Goal: Information Seeking & Learning: Compare options

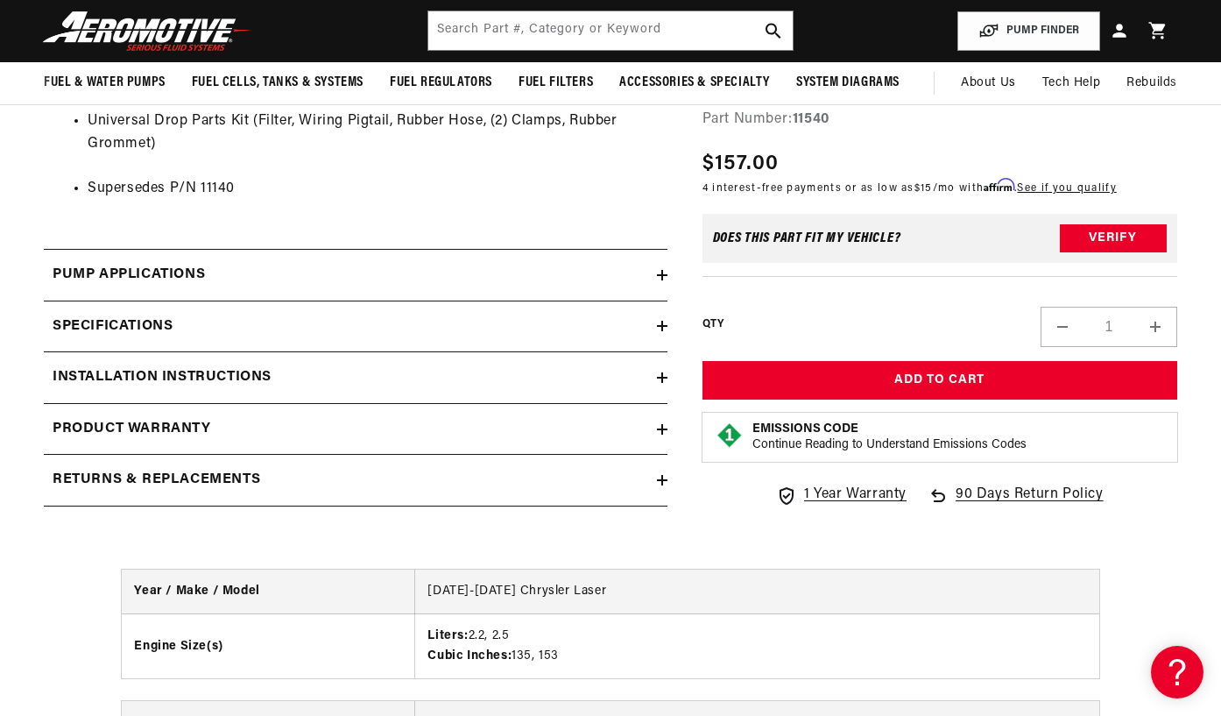
scroll to position [1763, 0]
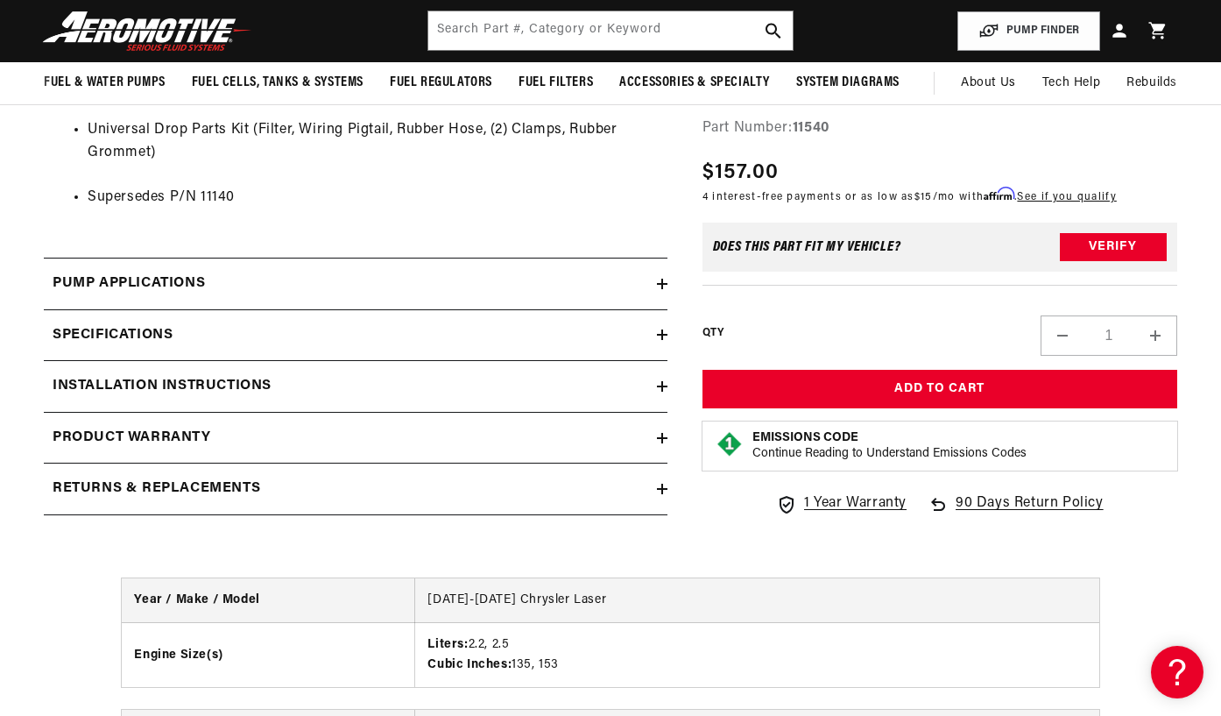
click at [660, 329] on icon at bounding box center [662, 334] width 11 height 11
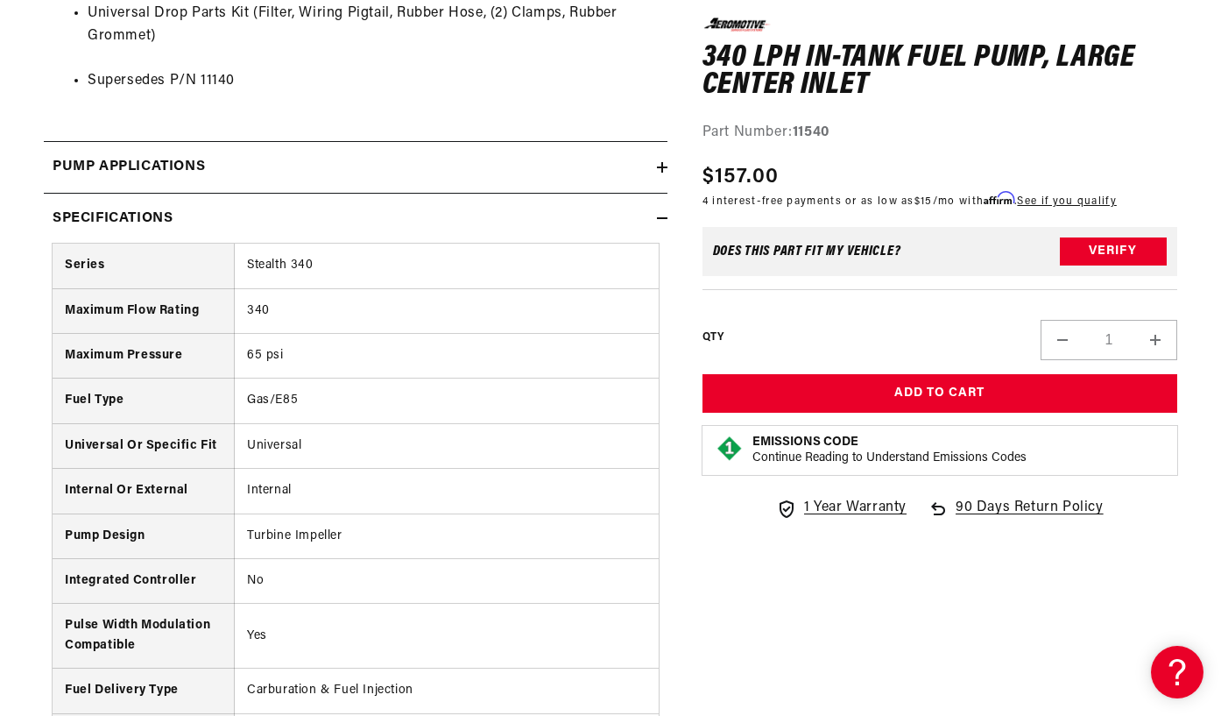
scroll to position [1882, 0]
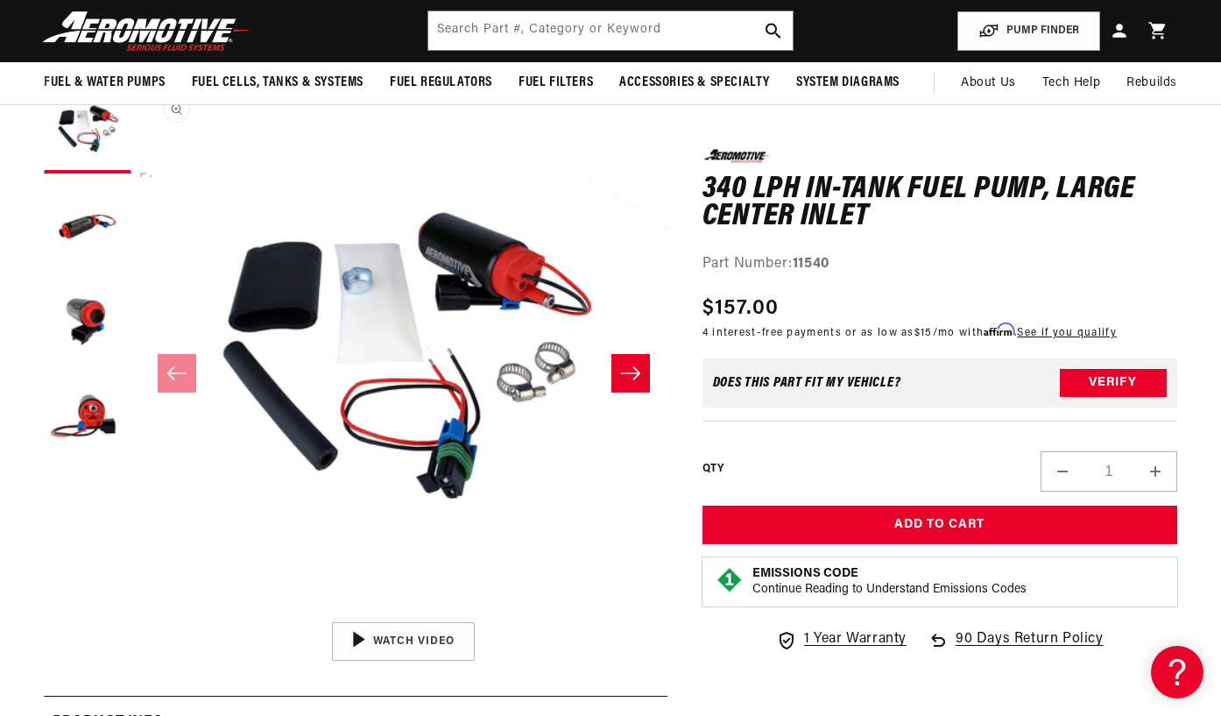
scroll to position [187, 0]
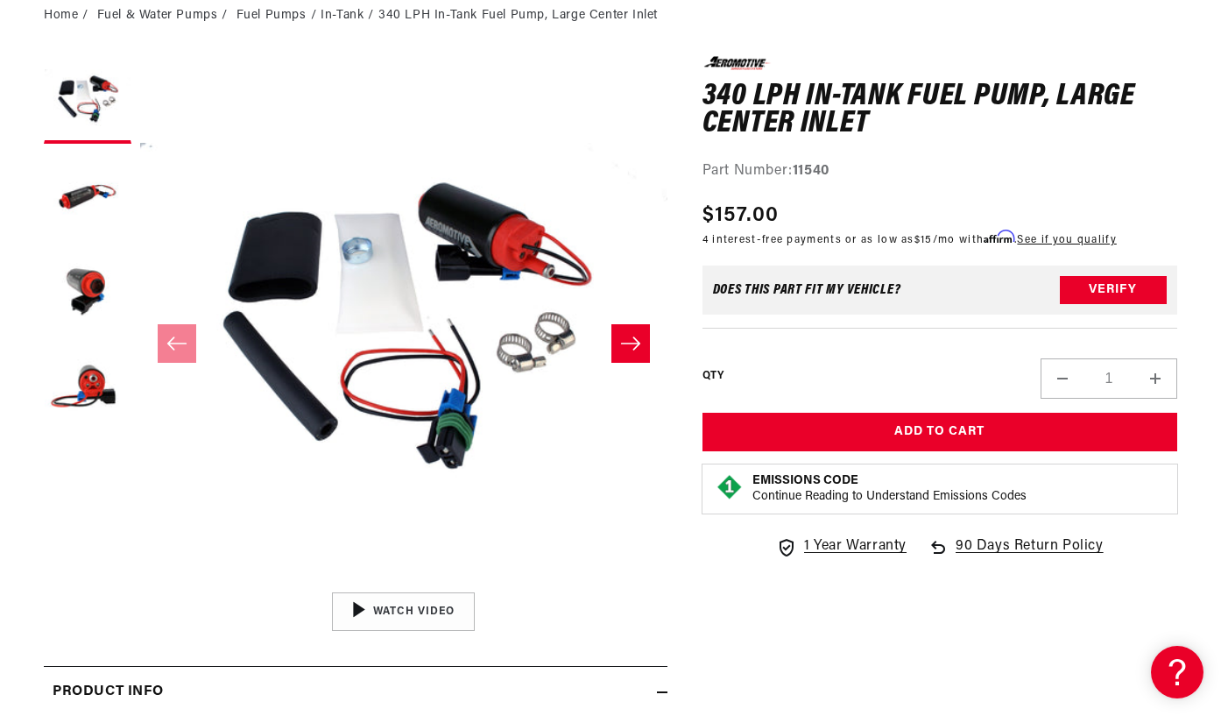
click at [632, 341] on icon "Slide right" at bounding box center [630, 344] width 21 height 18
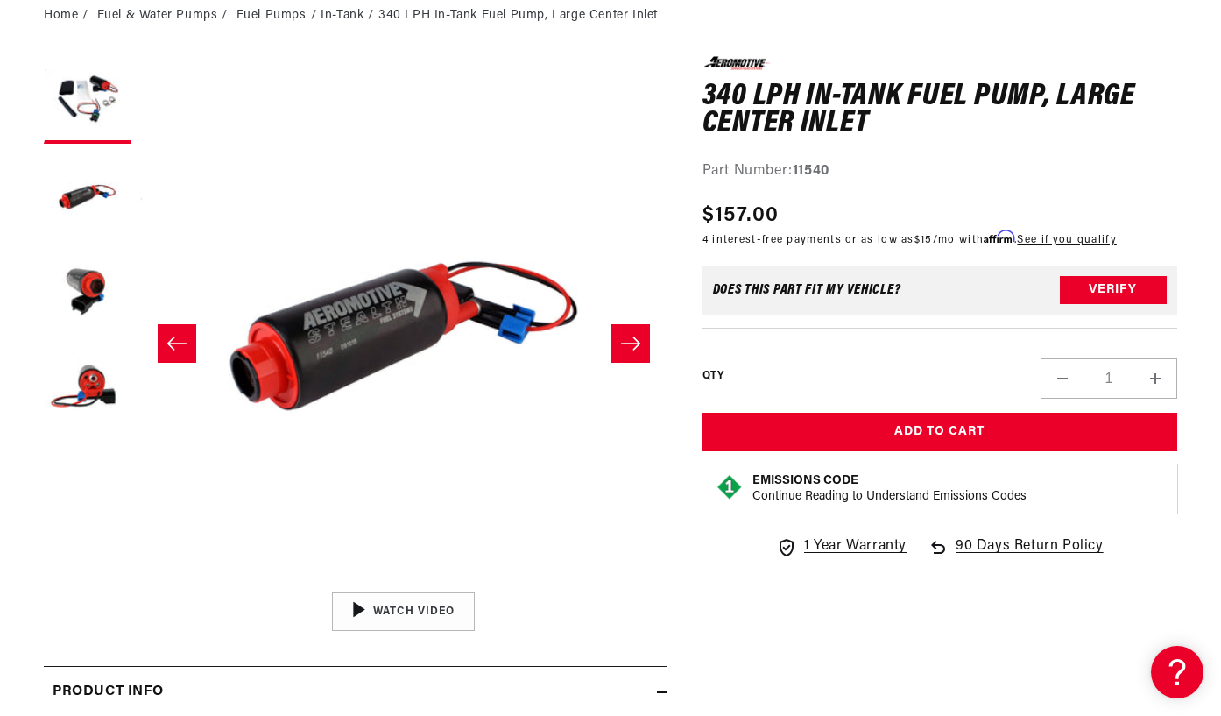
scroll to position [1, 527]
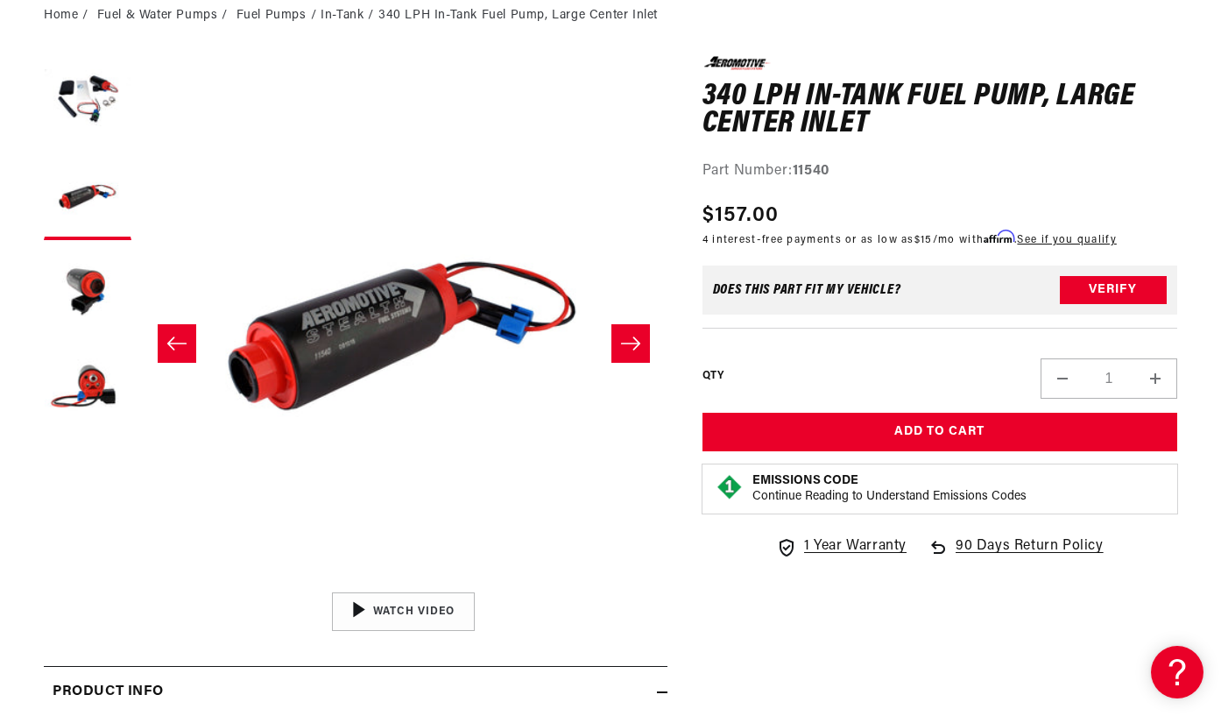
click at [632, 341] on icon "Slide right" at bounding box center [630, 344] width 21 height 18
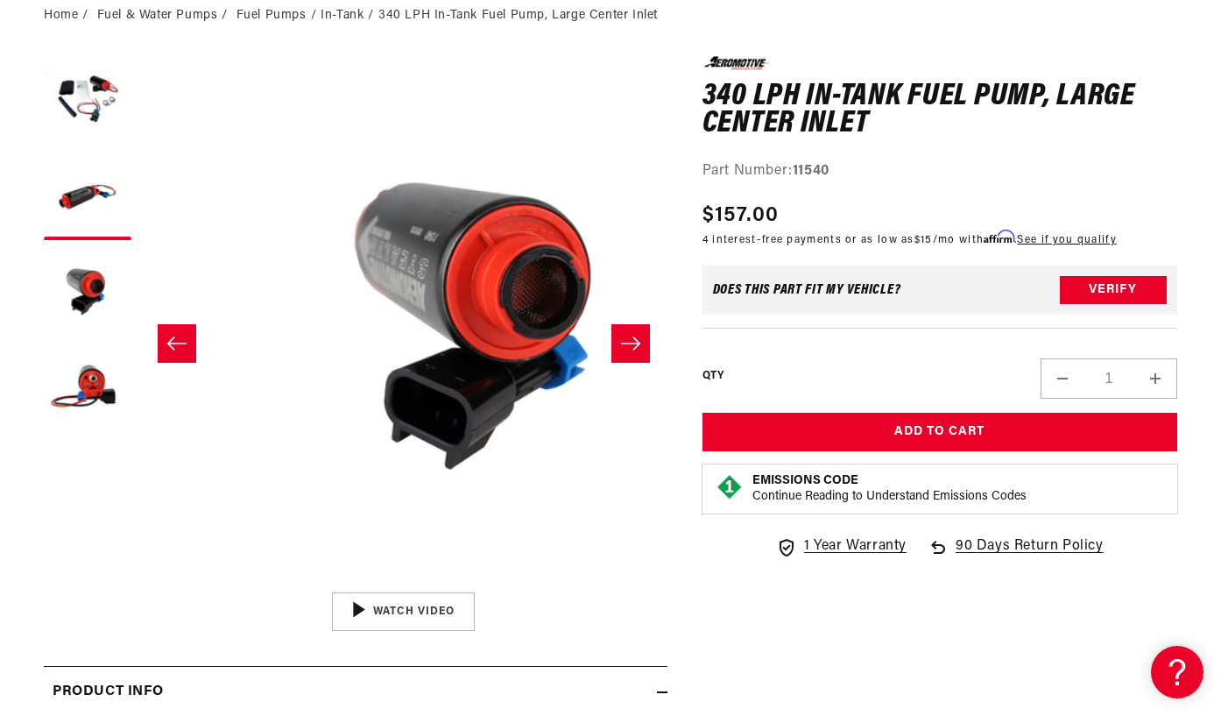
scroll to position [1, 1054]
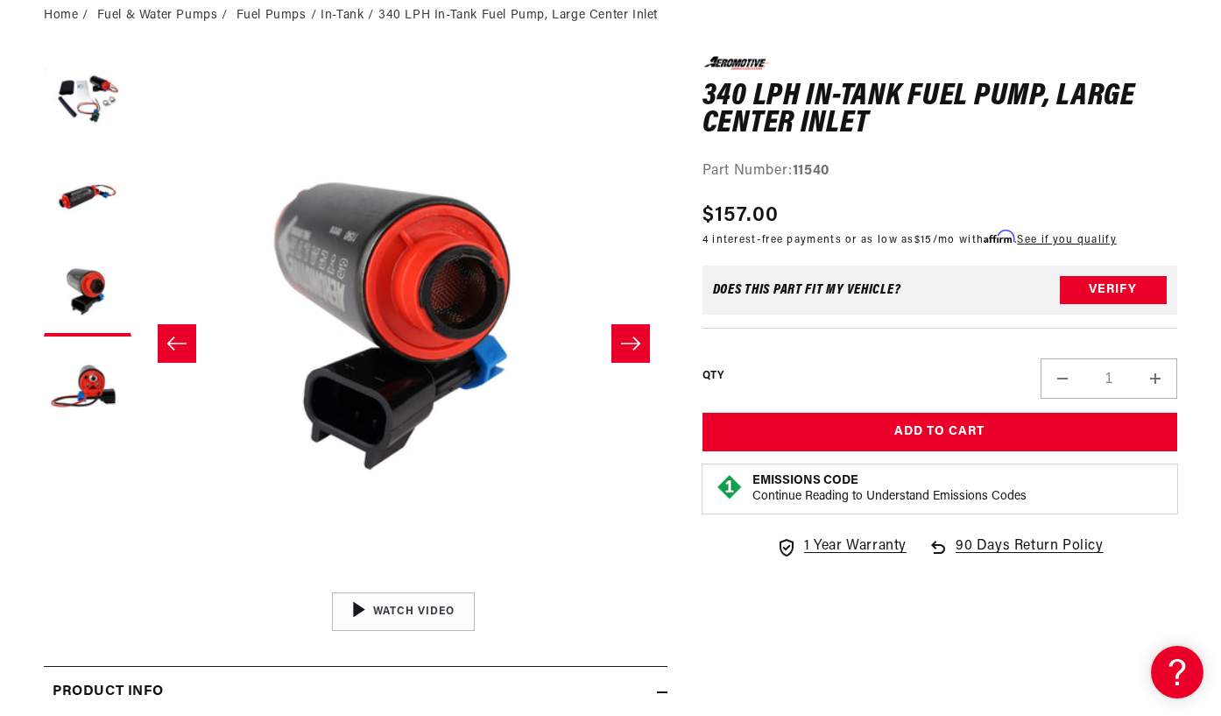
click at [632, 341] on icon "Slide right" at bounding box center [630, 344] width 21 height 18
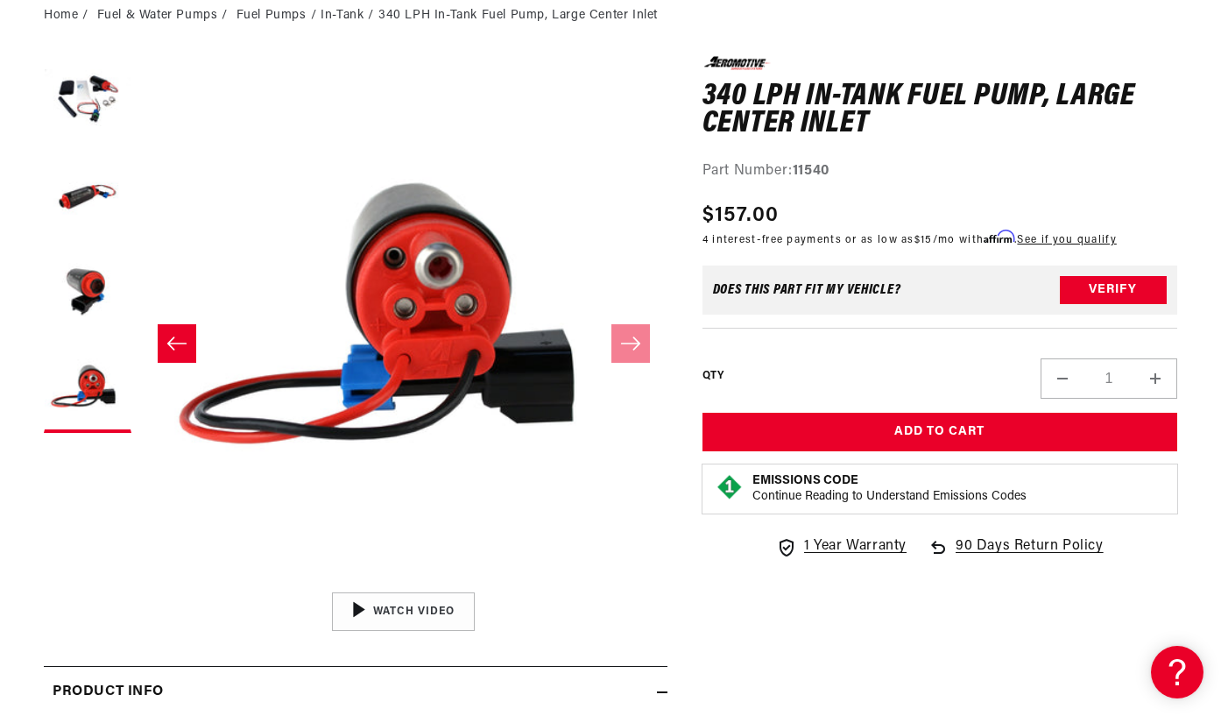
click at [174, 348] on icon "Slide left" at bounding box center [176, 342] width 19 height 13
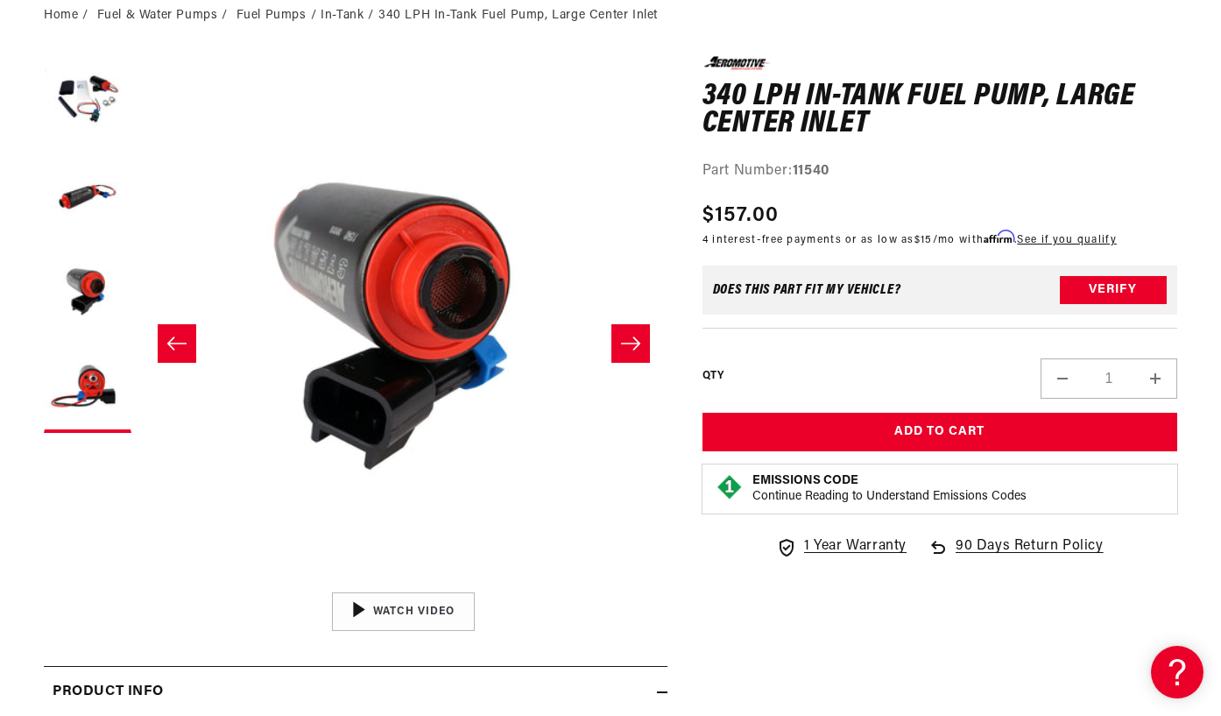
click at [174, 348] on icon "Slide left" at bounding box center [176, 342] width 19 height 13
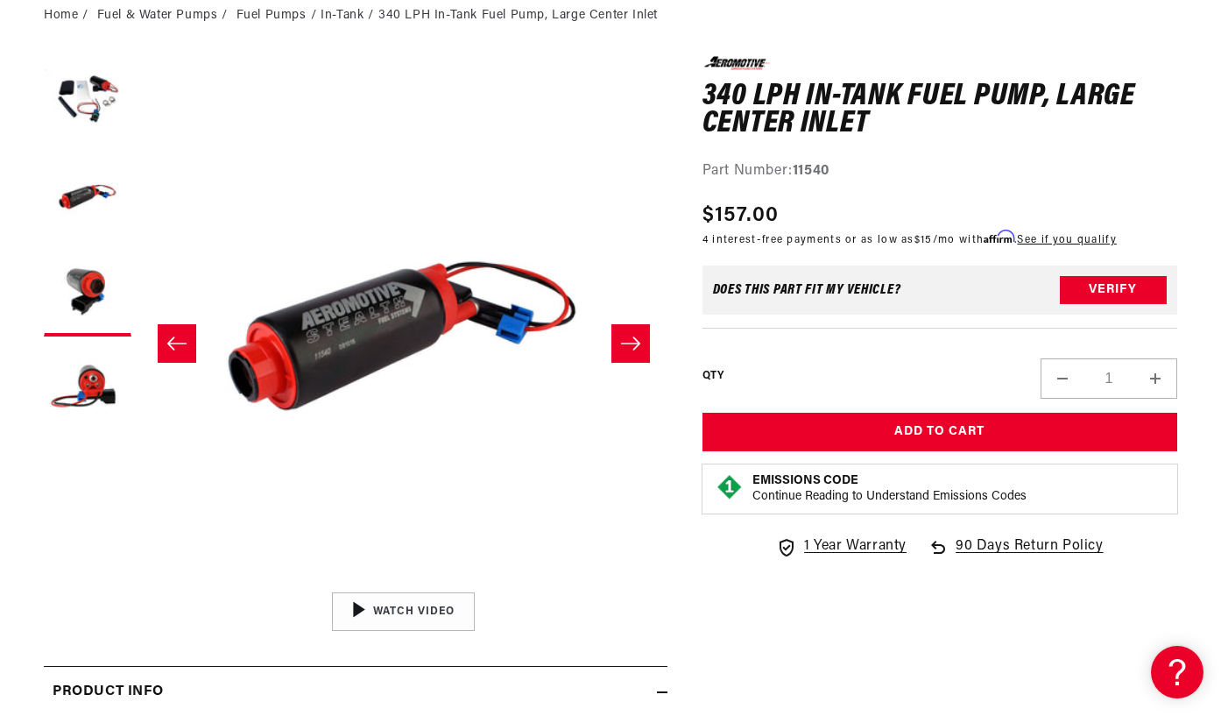
click at [174, 348] on icon "Slide left" at bounding box center [176, 342] width 19 height 13
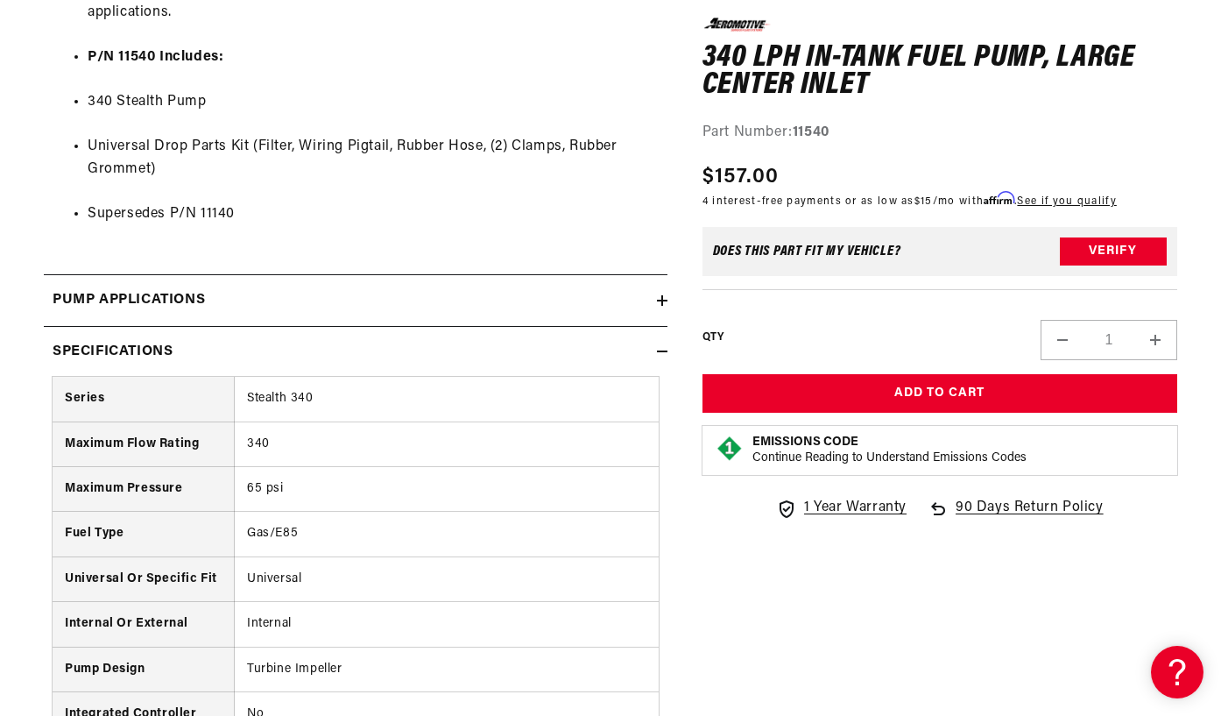
scroll to position [1748, 0]
click at [520, 466] on td "65 psi" at bounding box center [447, 487] width 424 height 45
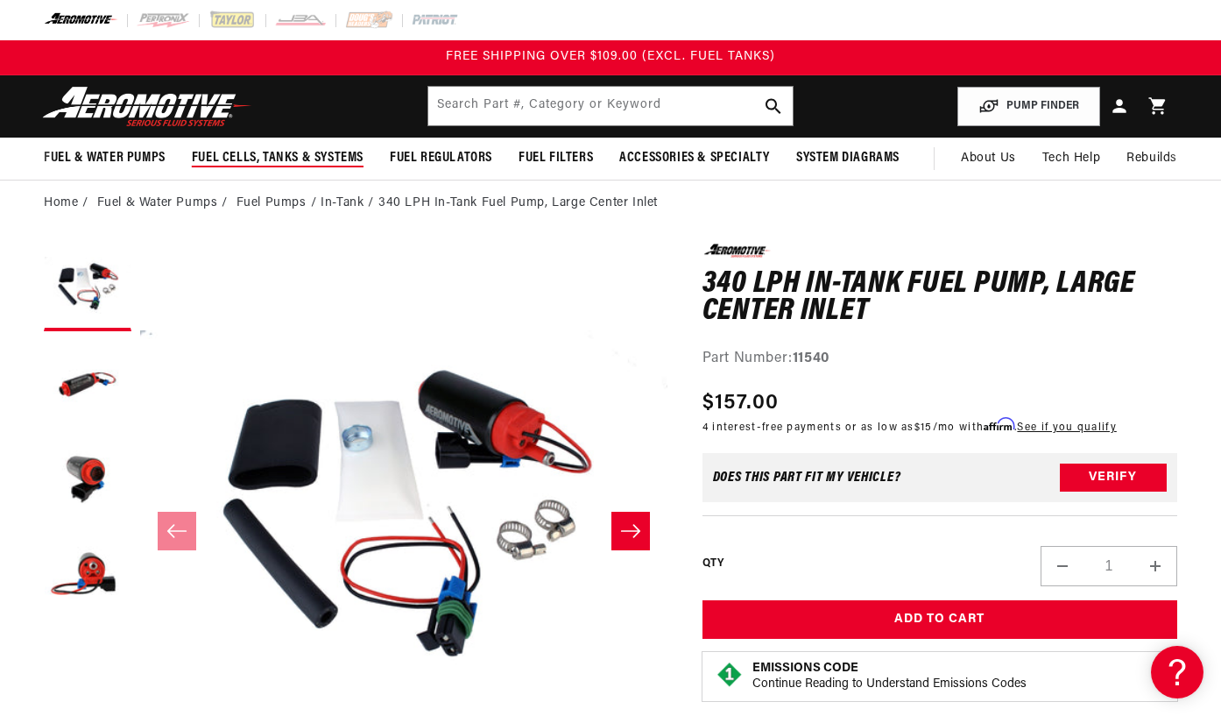
scroll to position [0, 0]
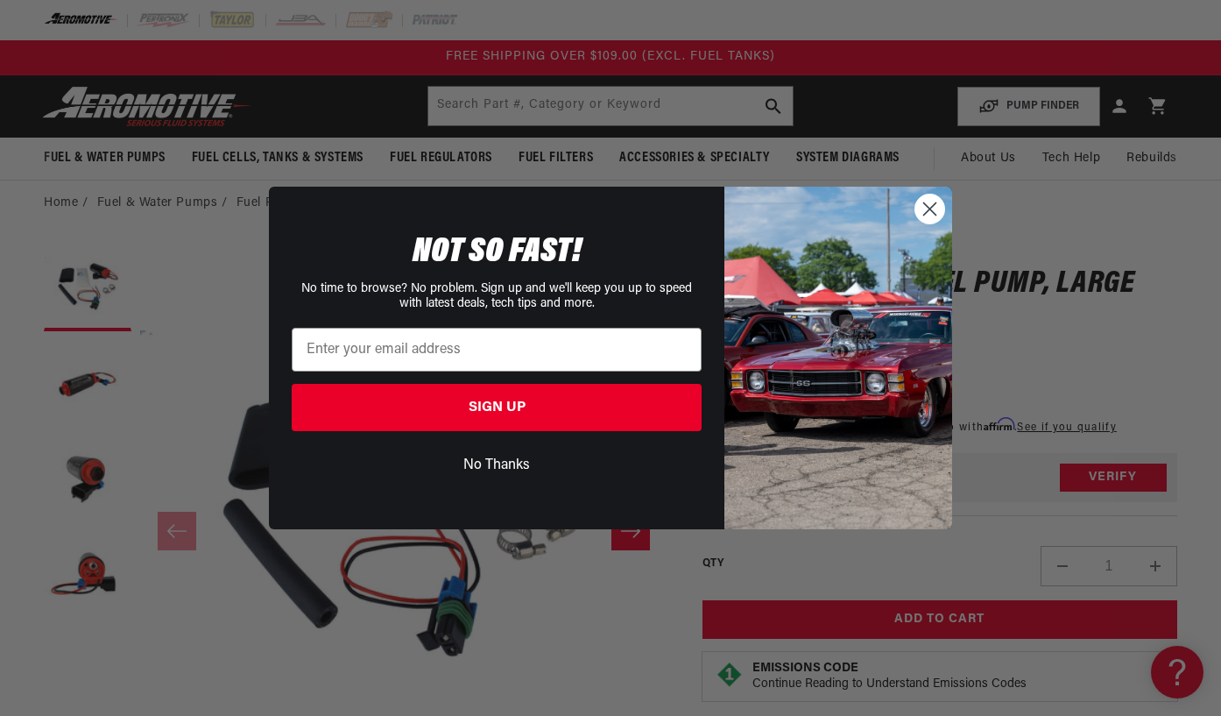
click at [922, 201] on circle "Close dialog" at bounding box center [929, 208] width 29 height 29
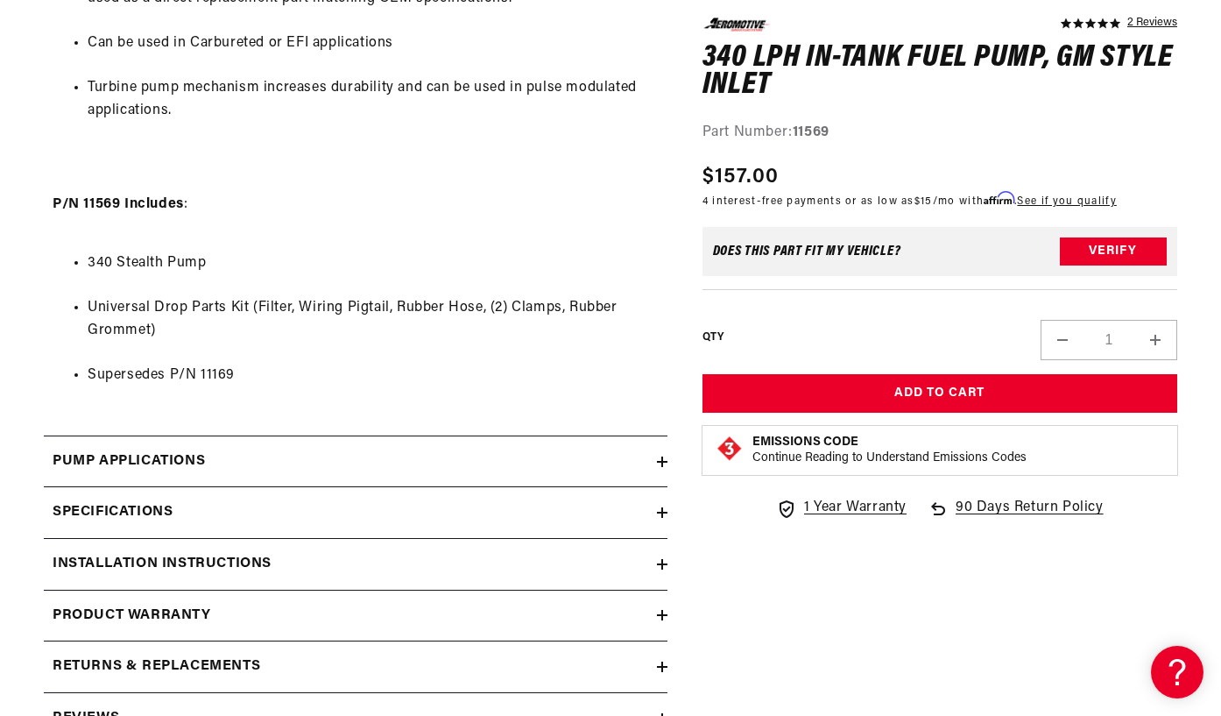
scroll to position [1628, 0]
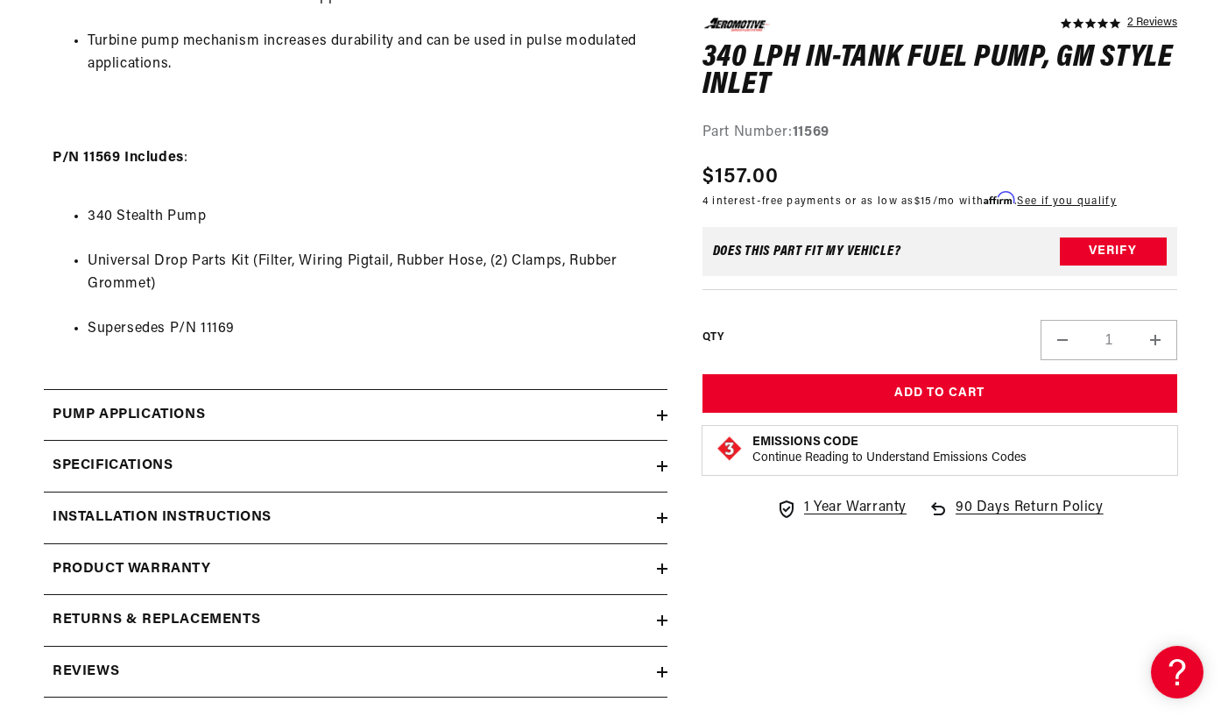
click at [660, 461] on icon at bounding box center [662, 466] width 11 height 11
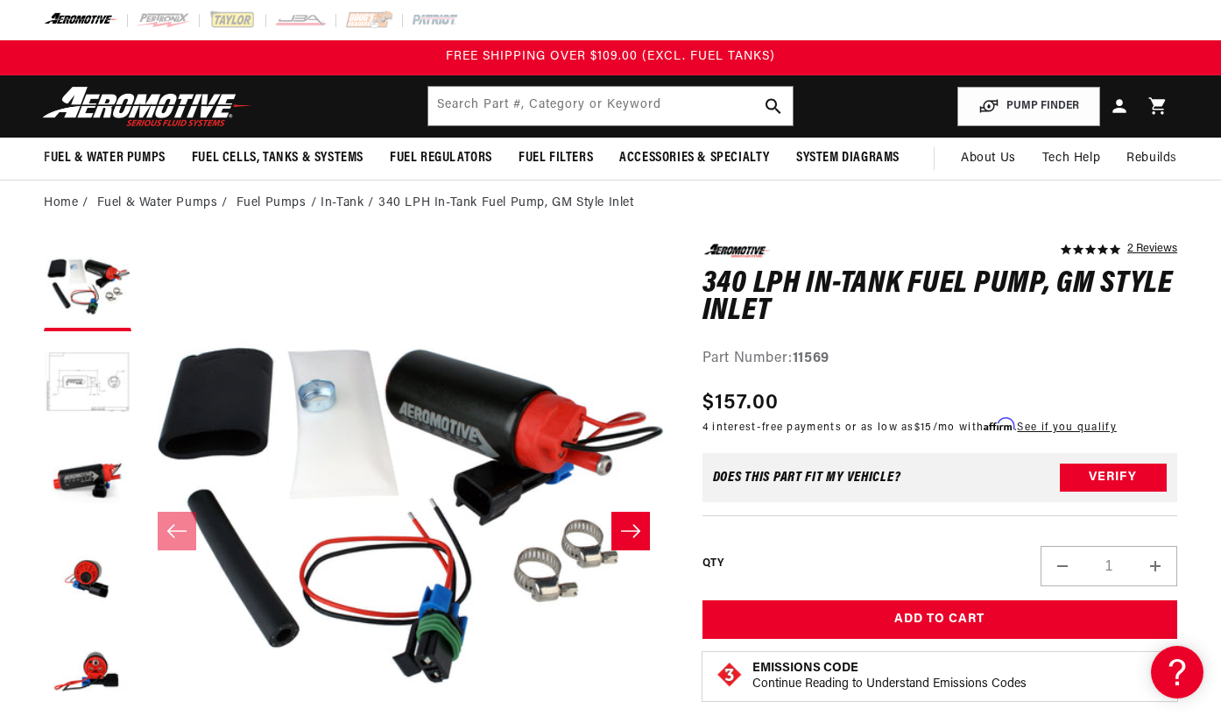
scroll to position [0, 0]
click at [84, 575] on button "Load image 4 in gallery view" at bounding box center [88, 577] width 88 height 88
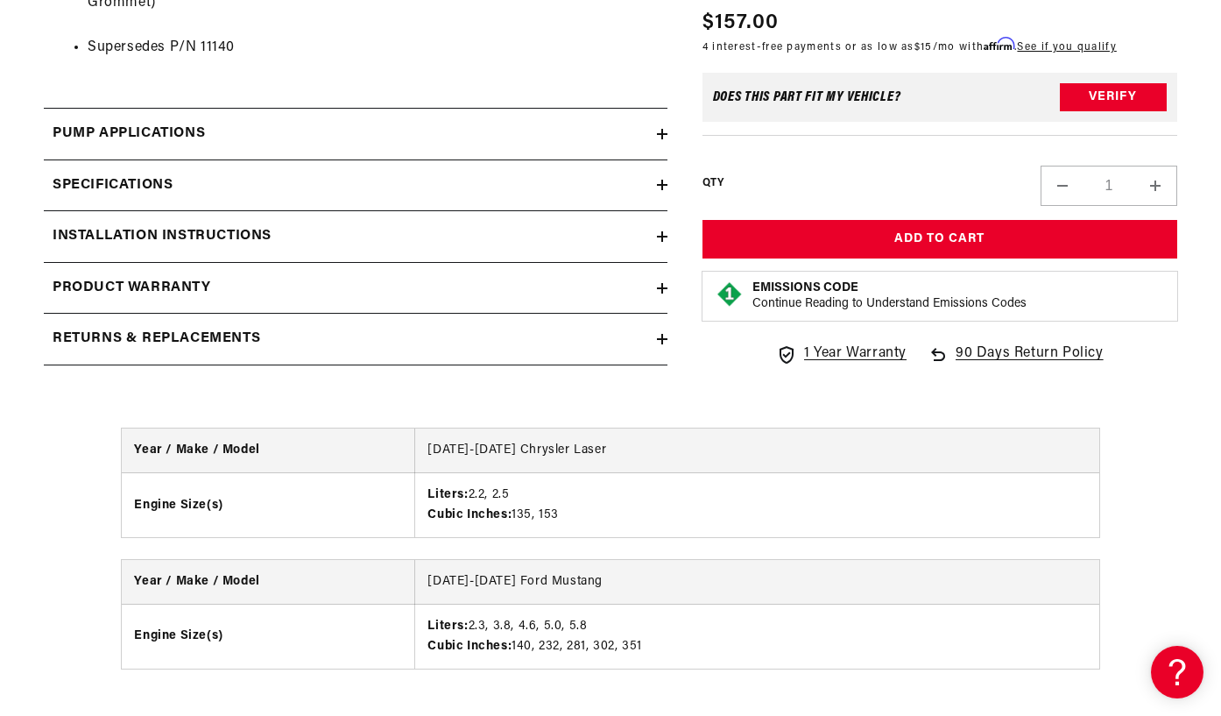
scroll to position [1922, 0]
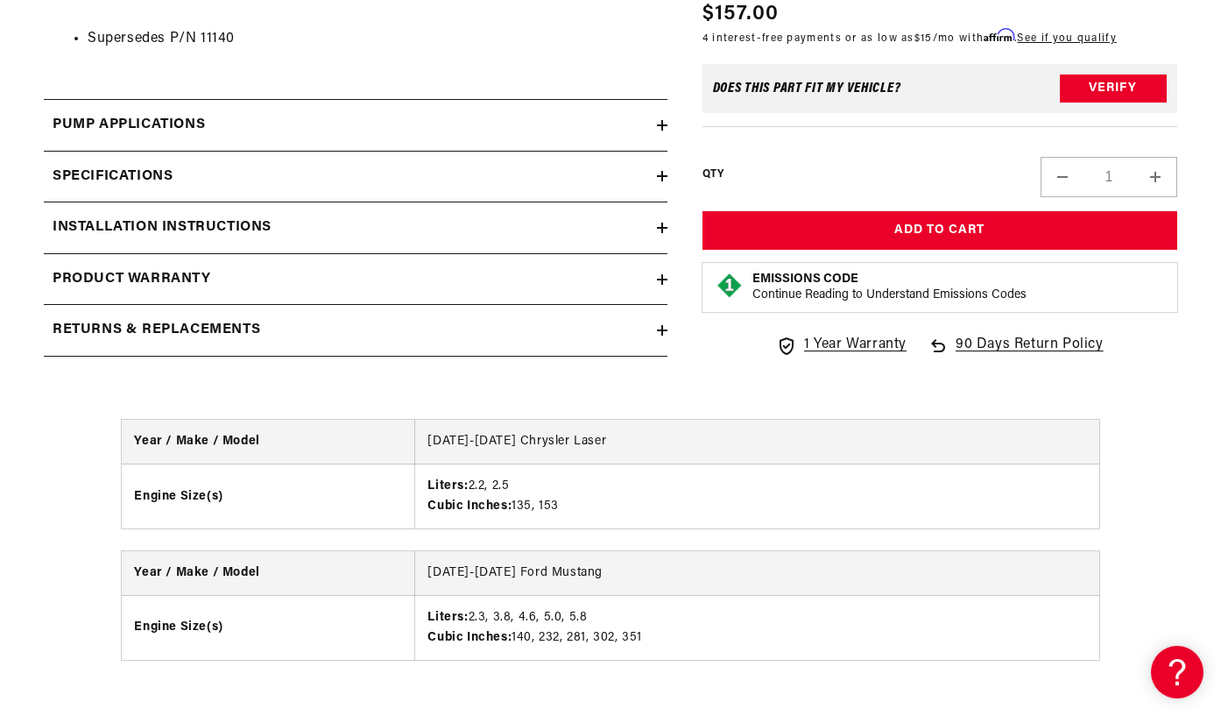
click at [660, 171] on icon at bounding box center [662, 176] width 11 height 11
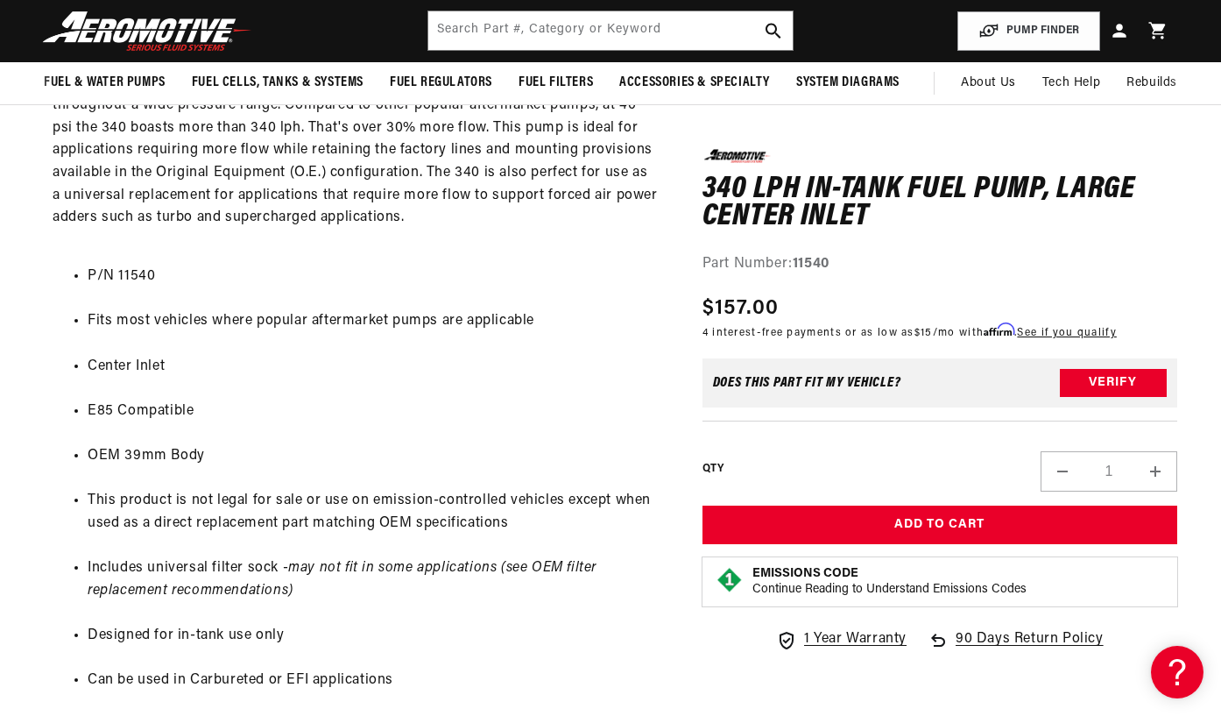
scroll to position [0, 0]
